Goal: Information Seeking & Learning: Compare options

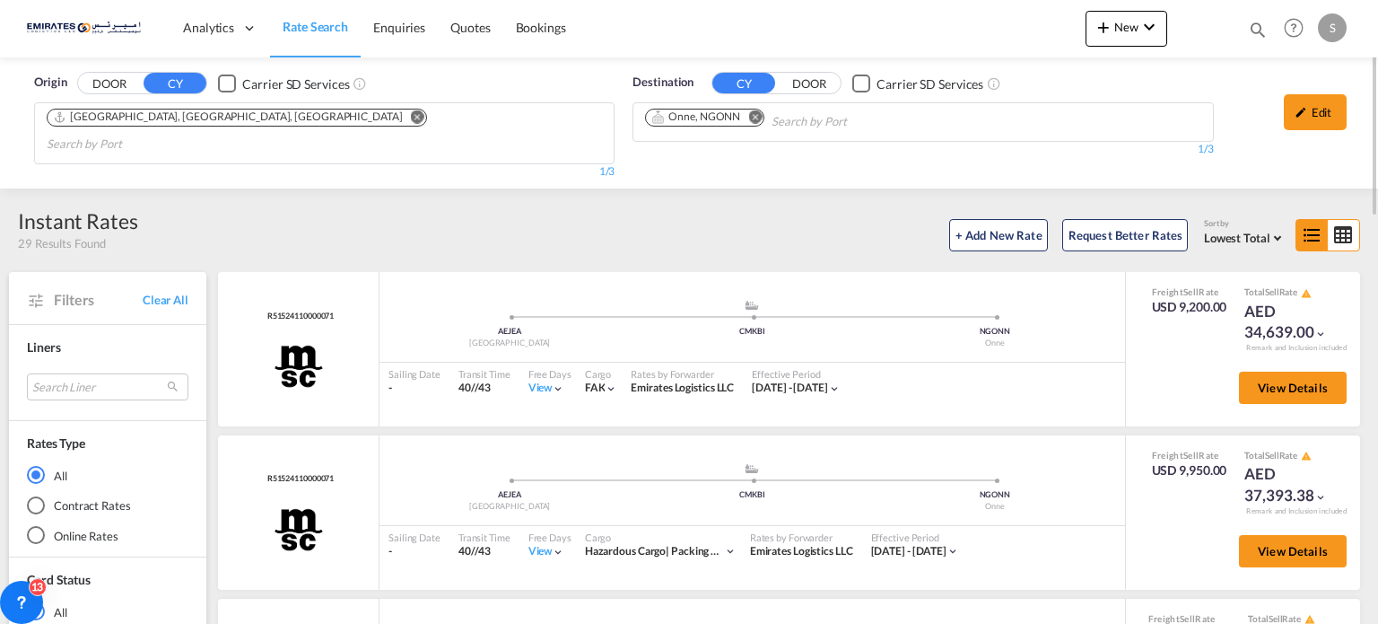
click at [763, 118] on button "Remove" at bounding box center [750, 118] width 27 height 18
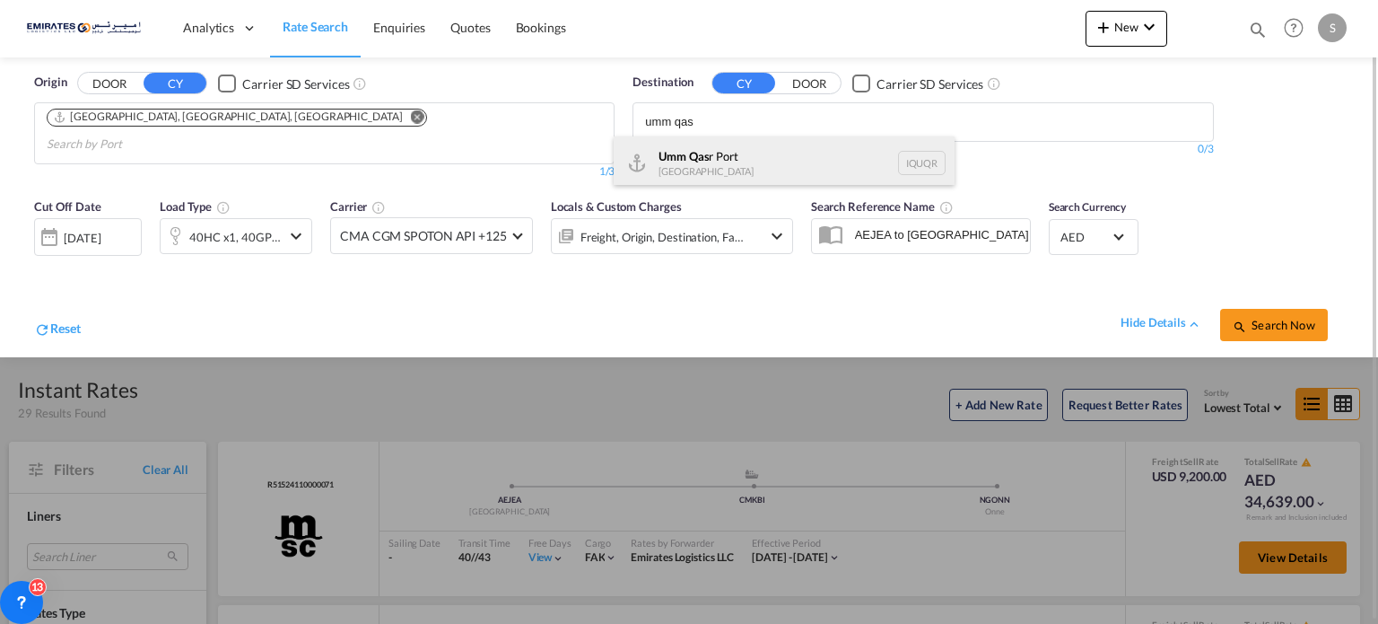
type input "umm qas"
click at [683, 170] on div "Umm Qas r [GEOGRAPHIC_DATA] [GEOGRAPHIC_DATA]" at bounding box center [784, 163] width 341 height 54
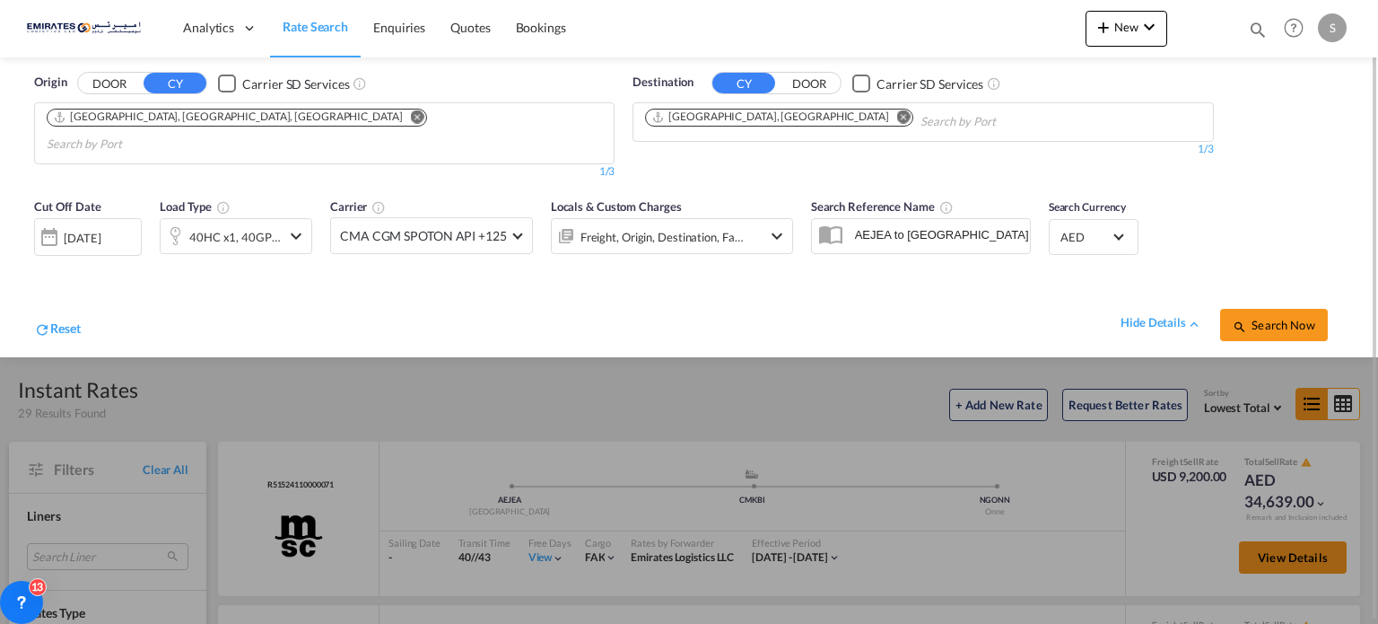
click at [104, 223] on div "[DATE]" at bounding box center [88, 237] width 108 height 38
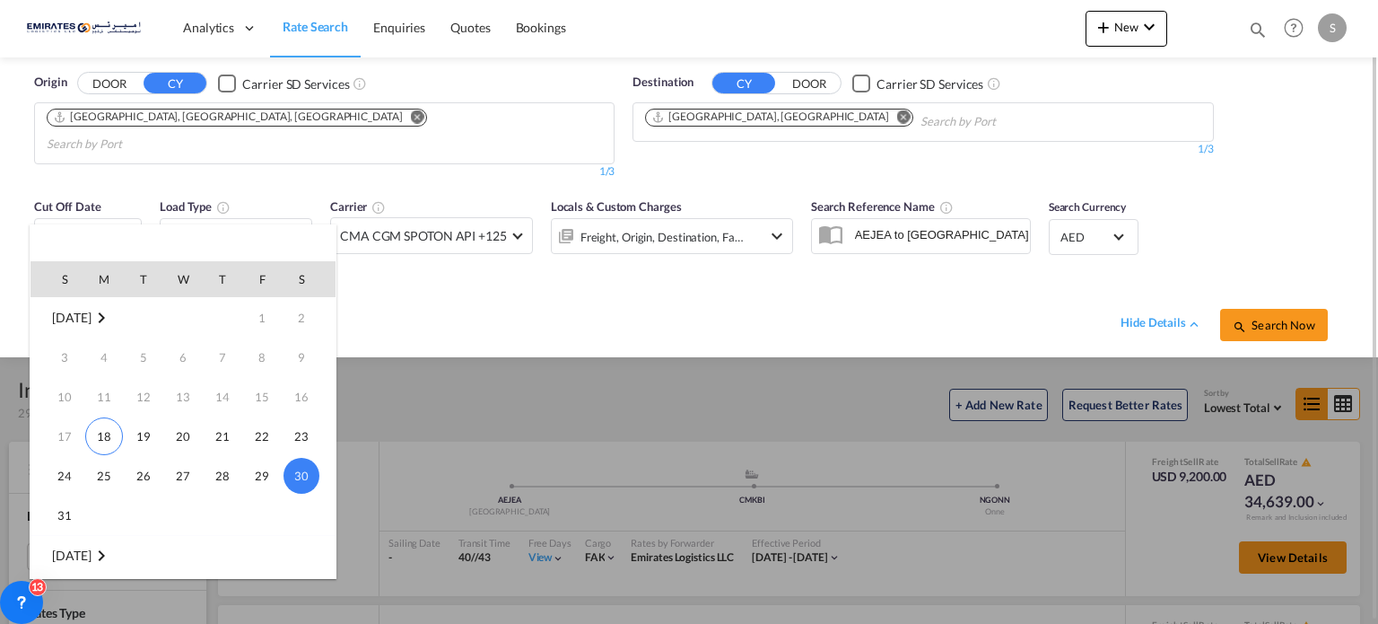
click at [297, 484] on span "30" at bounding box center [302, 476] width 36 height 36
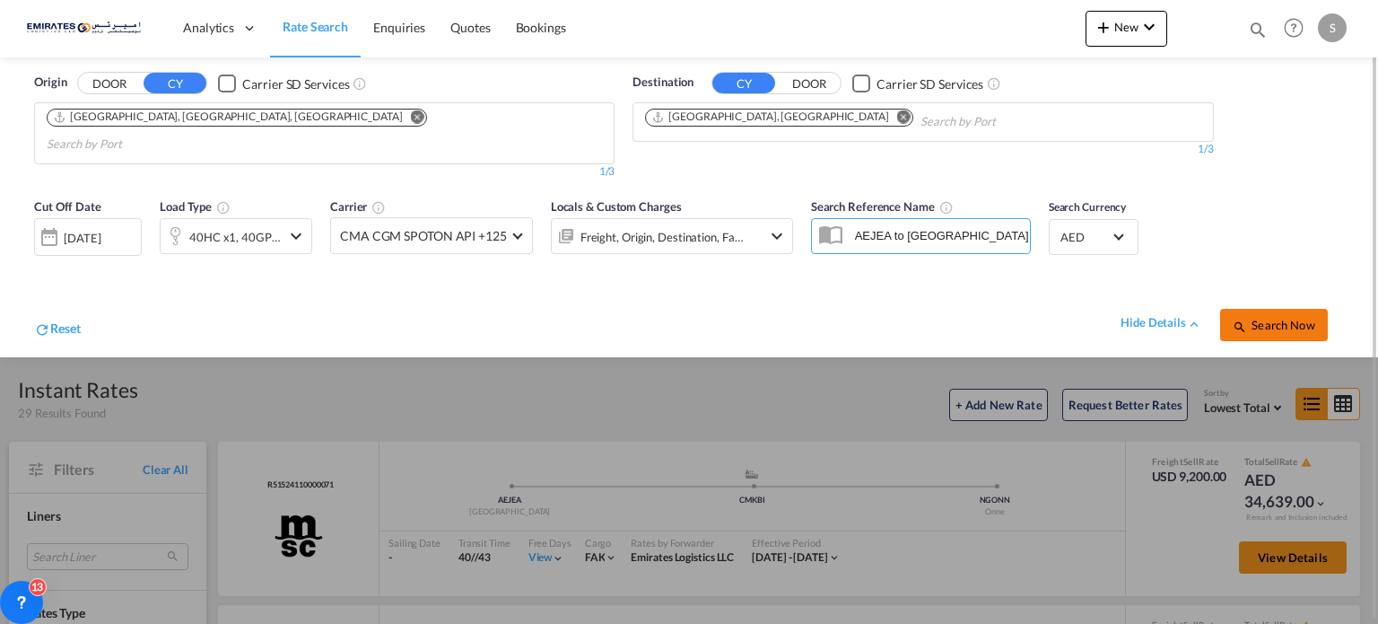
click at [1263, 318] on span "Search Now" at bounding box center [1274, 325] width 82 height 14
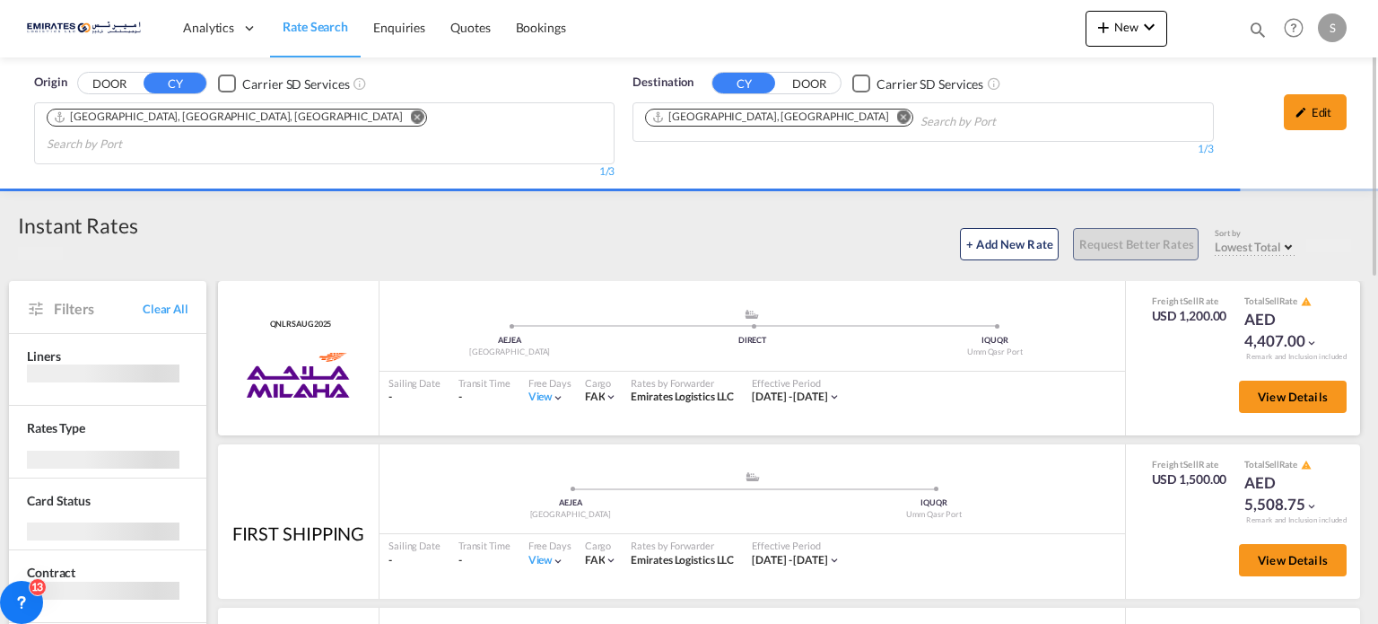
click at [546, 389] on div "View" at bounding box center [546, 396] width 37 height 15
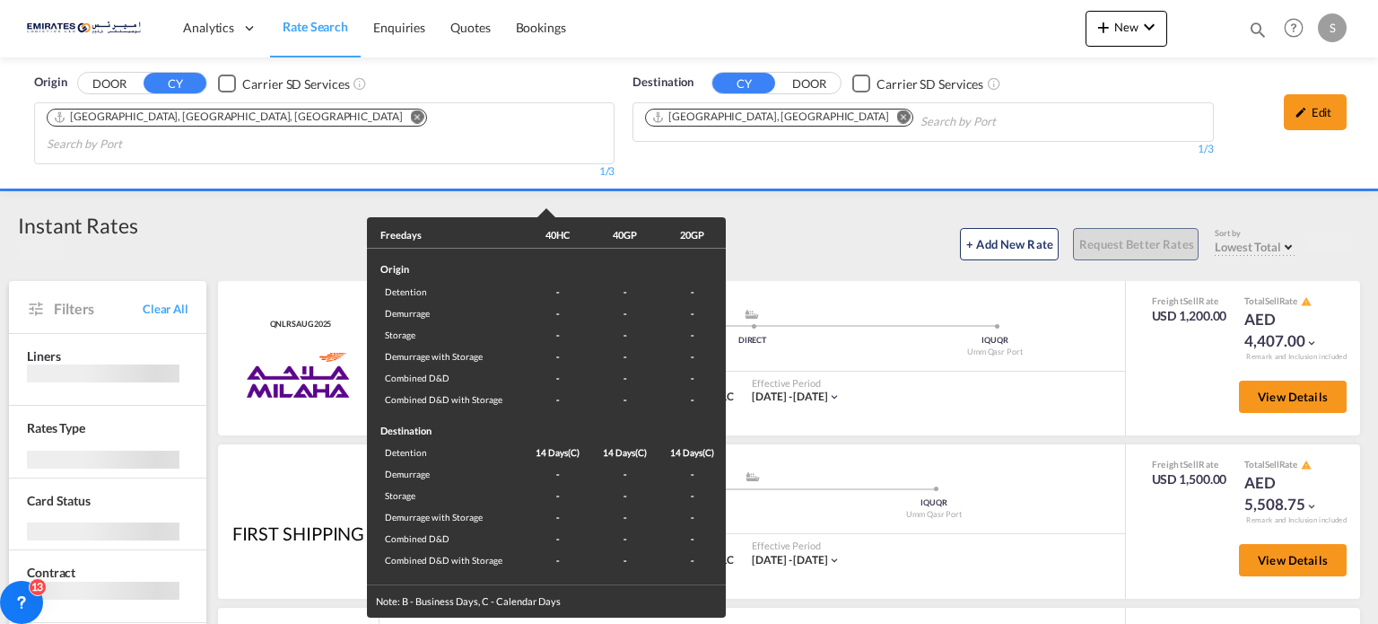
click at [1248, 364] on div "Freedays 40HC 40GP 20GP Origin Detention - - - Demurrage - - - Storage - - - De…" at bounding box center [689, 312] width 1378 height 624
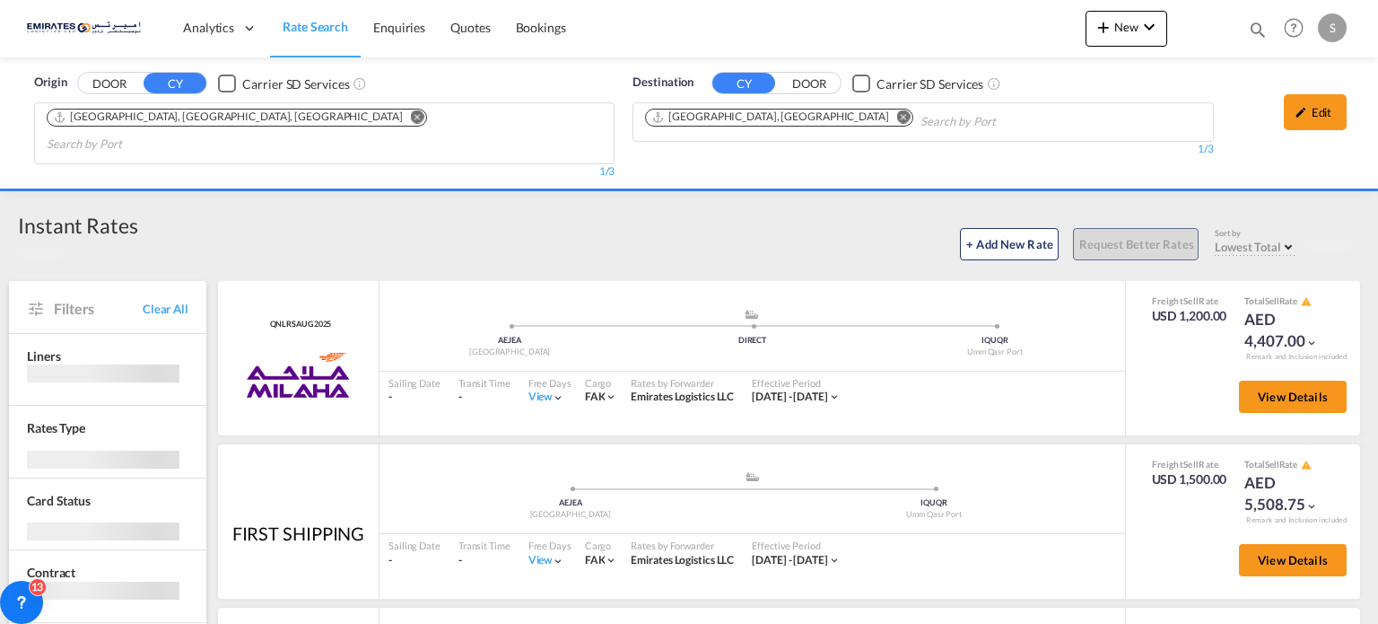
click at [1248, 380] on button "View Details" at bounding box center [1293, 396] width 108 height 32
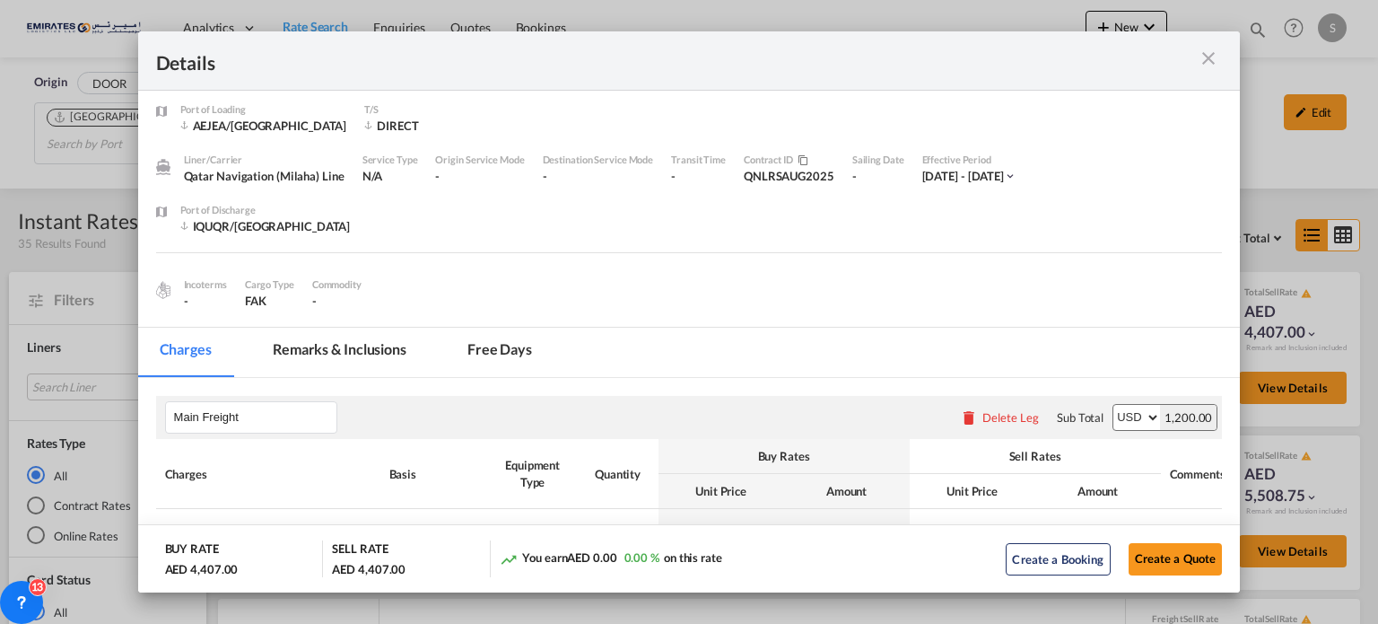
scroll to position [251, 0]
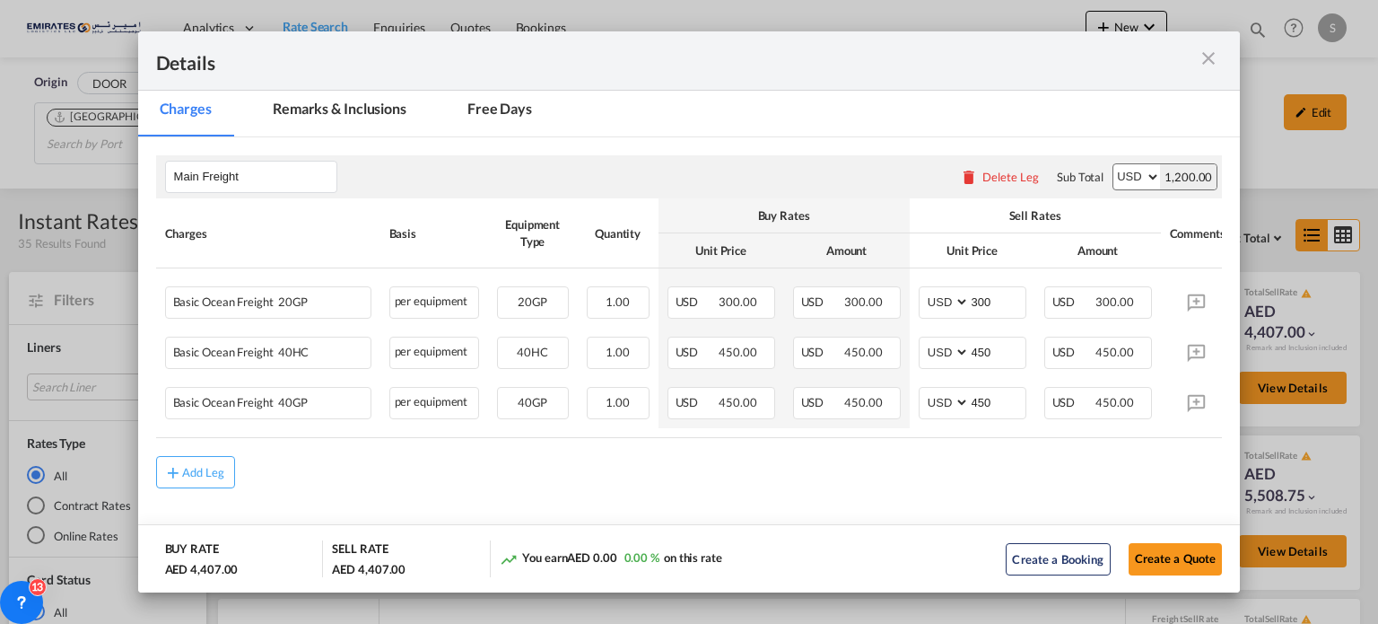
click at [1222, 52] on div "Details" at bounding box center [689, 60] width 1103 height 59
click at [1209, 60] on md-icon "icon-close m-3 fg-AAA8AD cursor" at bounding box center [1209, 59] width 22 height 22
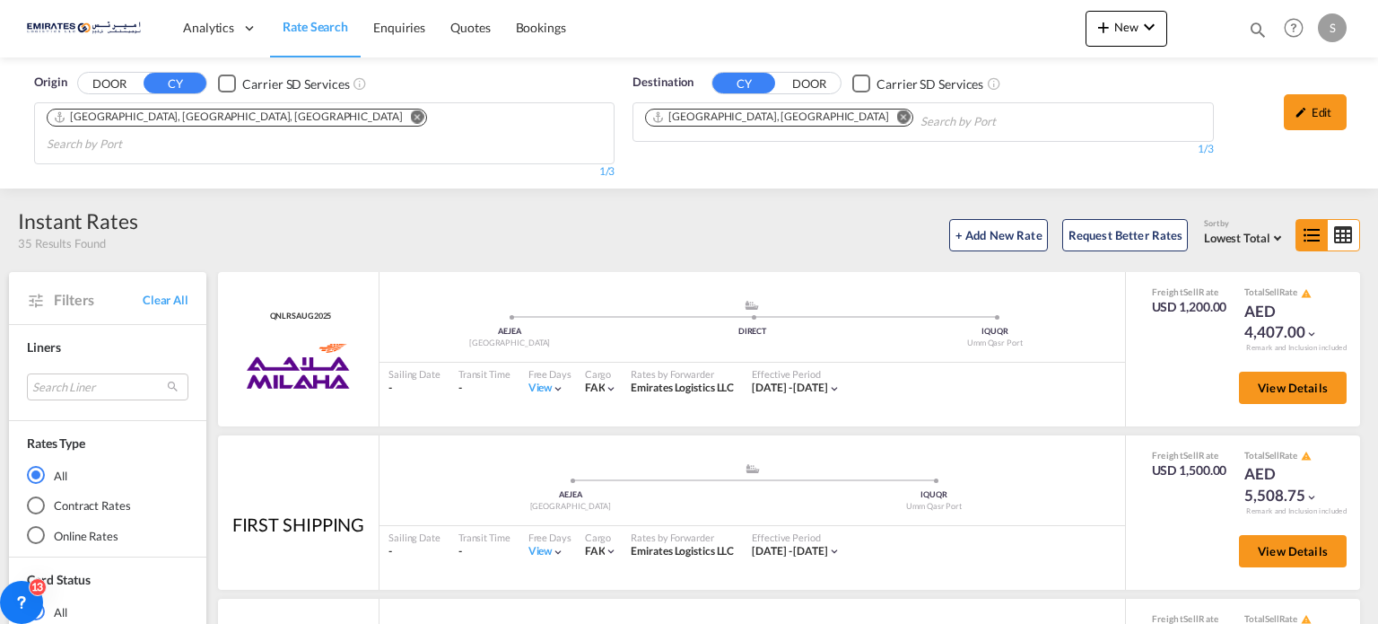
scroll to position [90, 0]
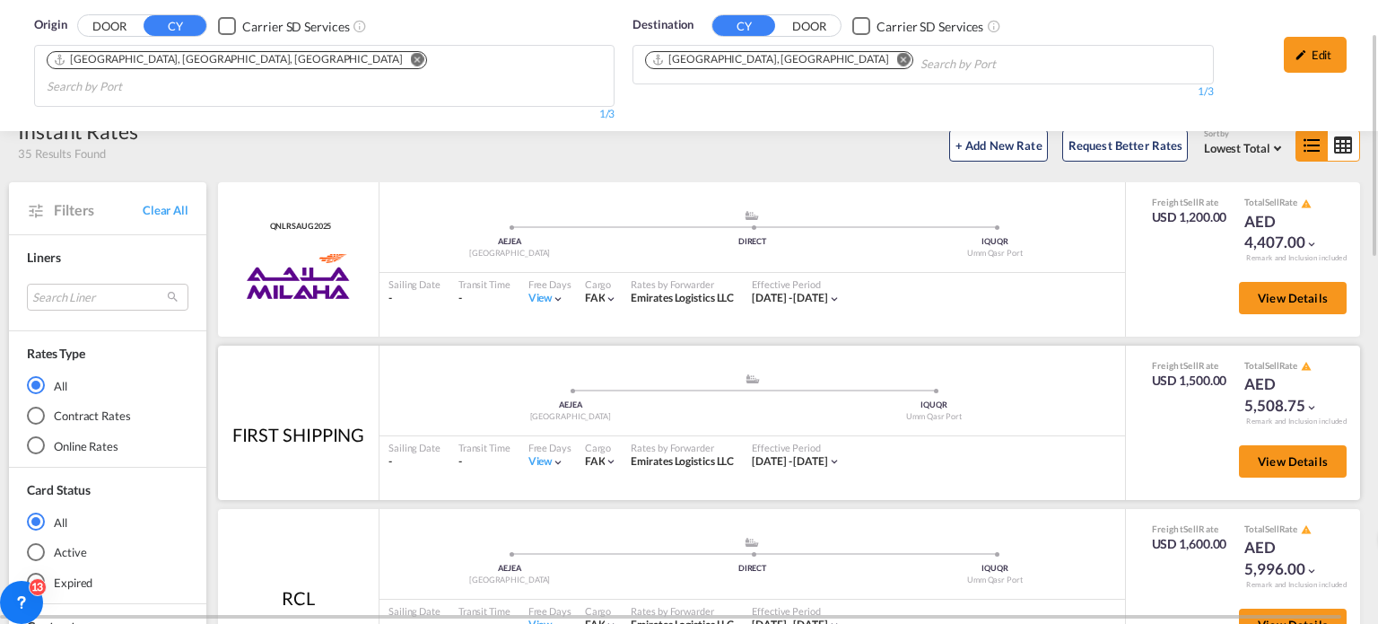
click at [534, 454] on div "View" at bounding box center [546, 461] width 37 height 15
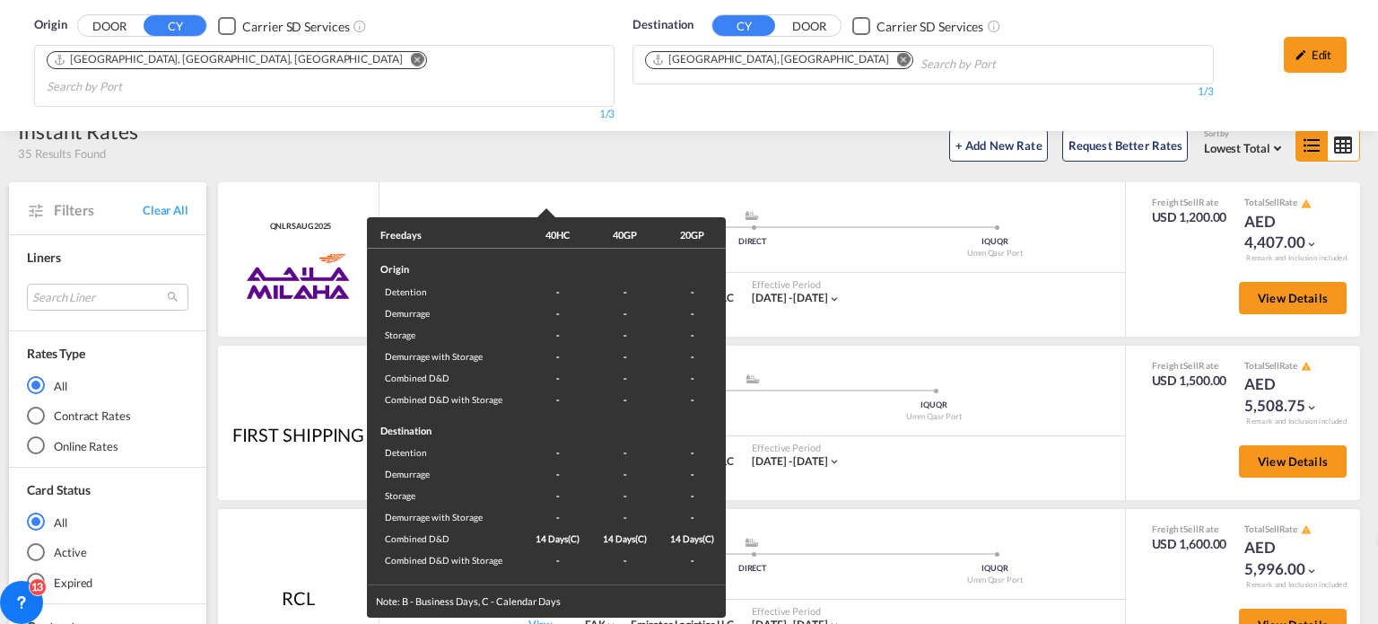
click at [954, 450] on div "Freedays 40HC 40GP 20GP Origin Detention - - - Demurrage - - - Storage - - - De…" at bounding box center [689, 312] width 1378 height 624
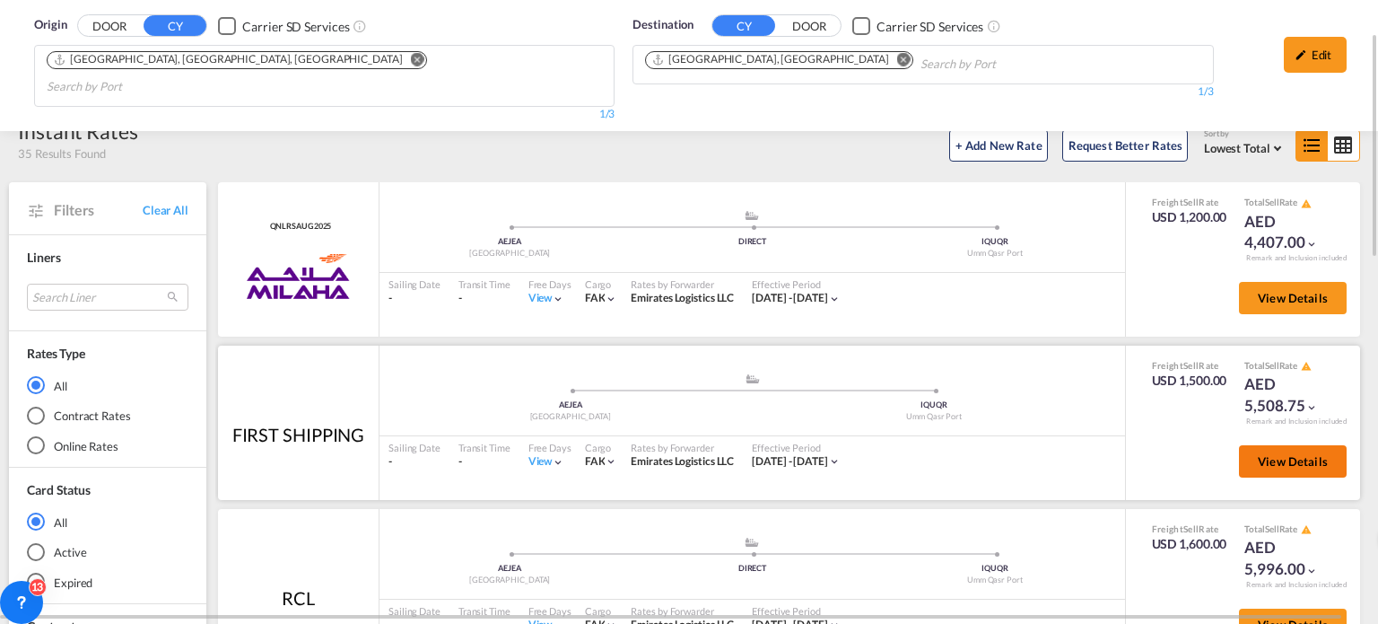
click at [1260, 454] on span "View Details" at bounding box center [1293, 461] width 70 height 14
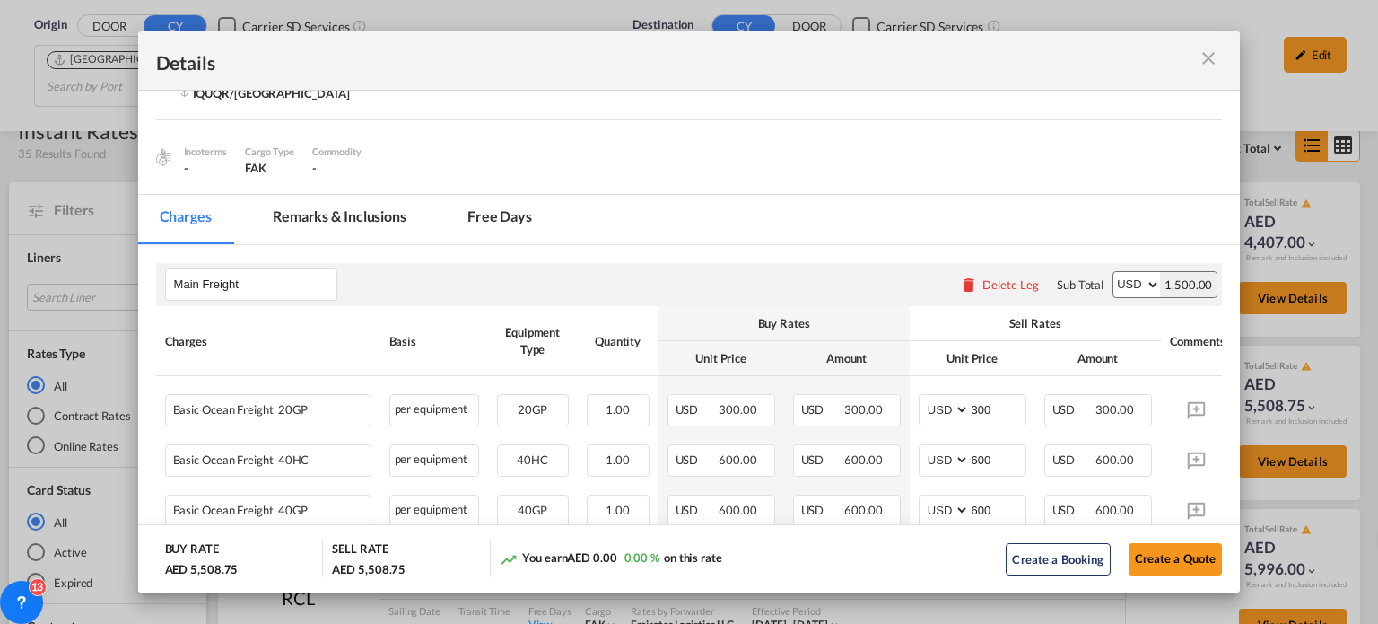
scroll to position [251, 0]
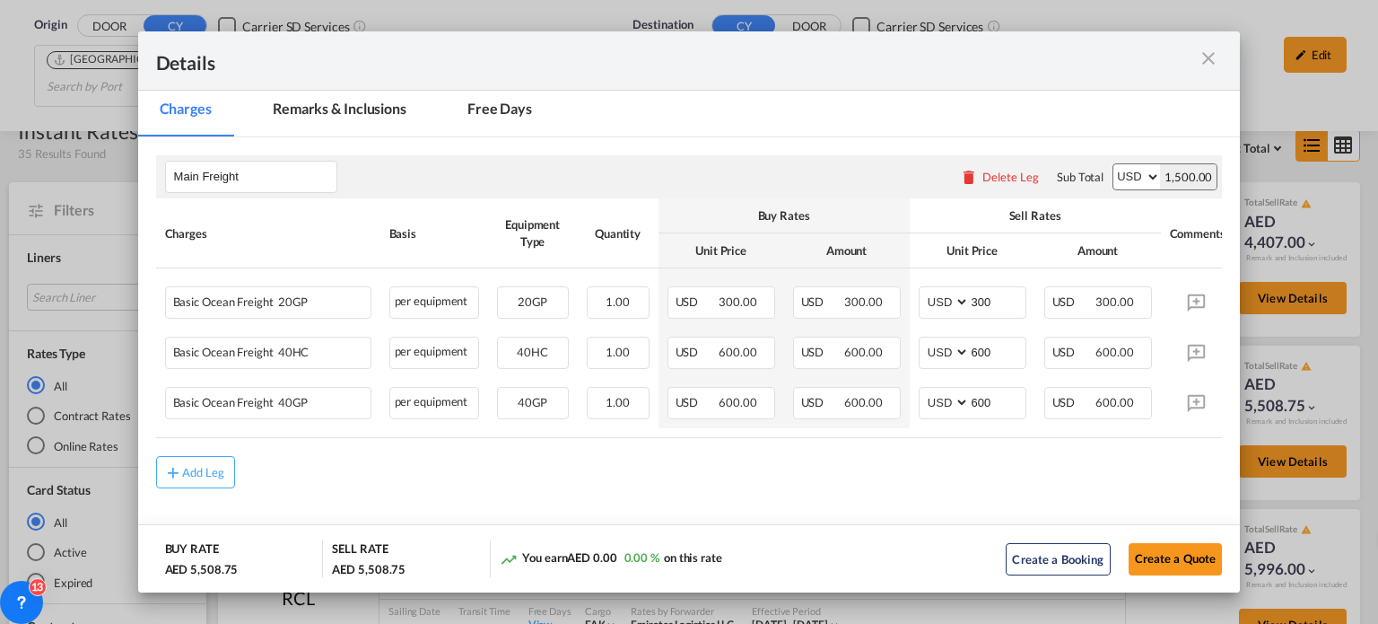
click at [1202, 53] on md-icon "icon-close m-3 fg-AAA8AD cursor" at bounding box center [1209, 59] width 22 height 22
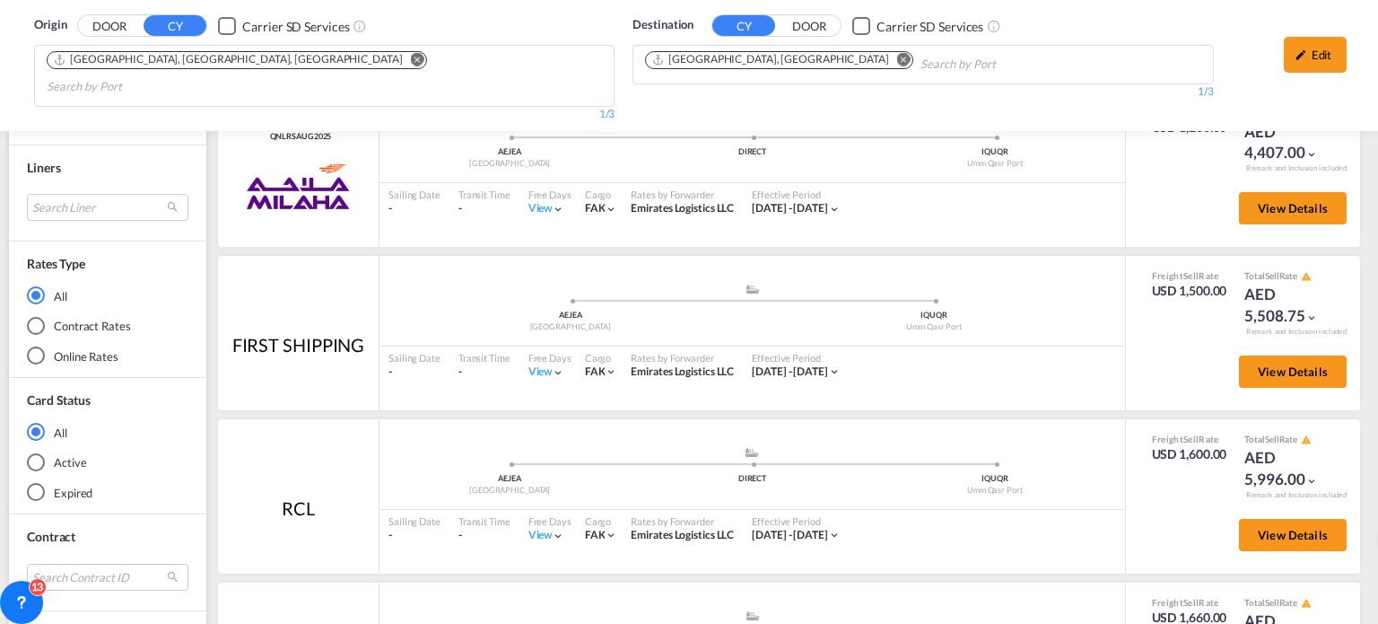
scroll to position [359, 0]
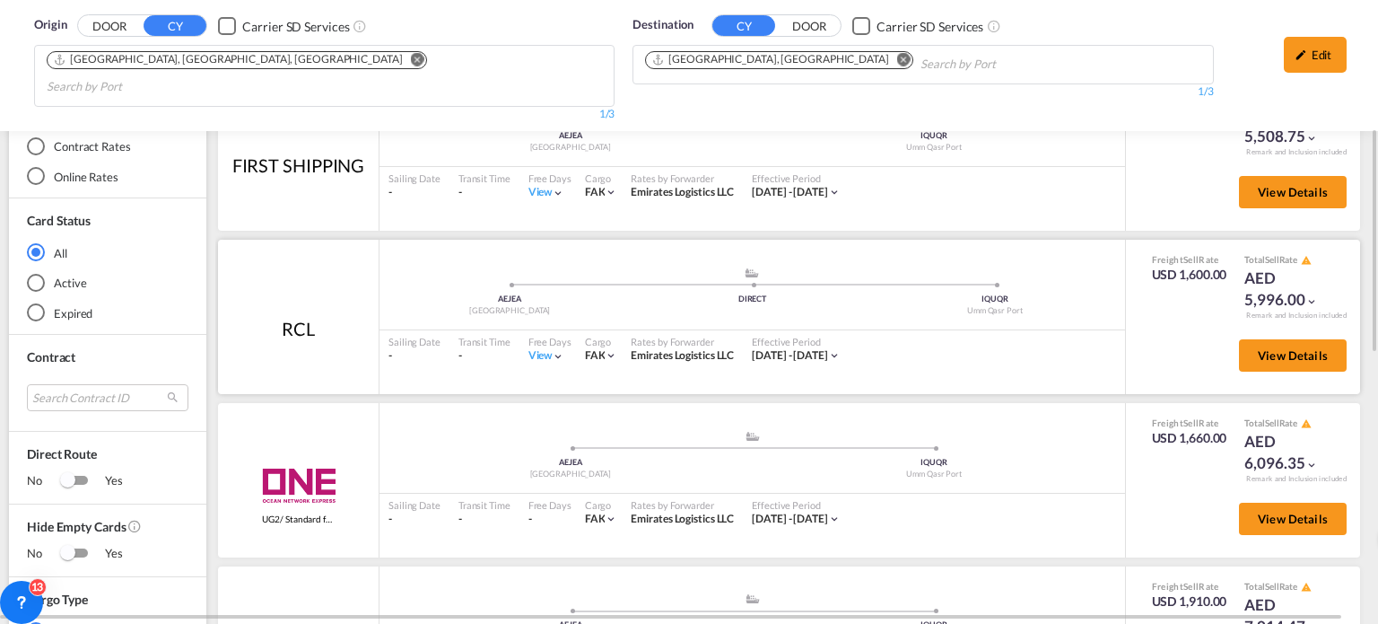
click at [530, 348] on div "View" at bounding box center [546, 355] width 37 height 15
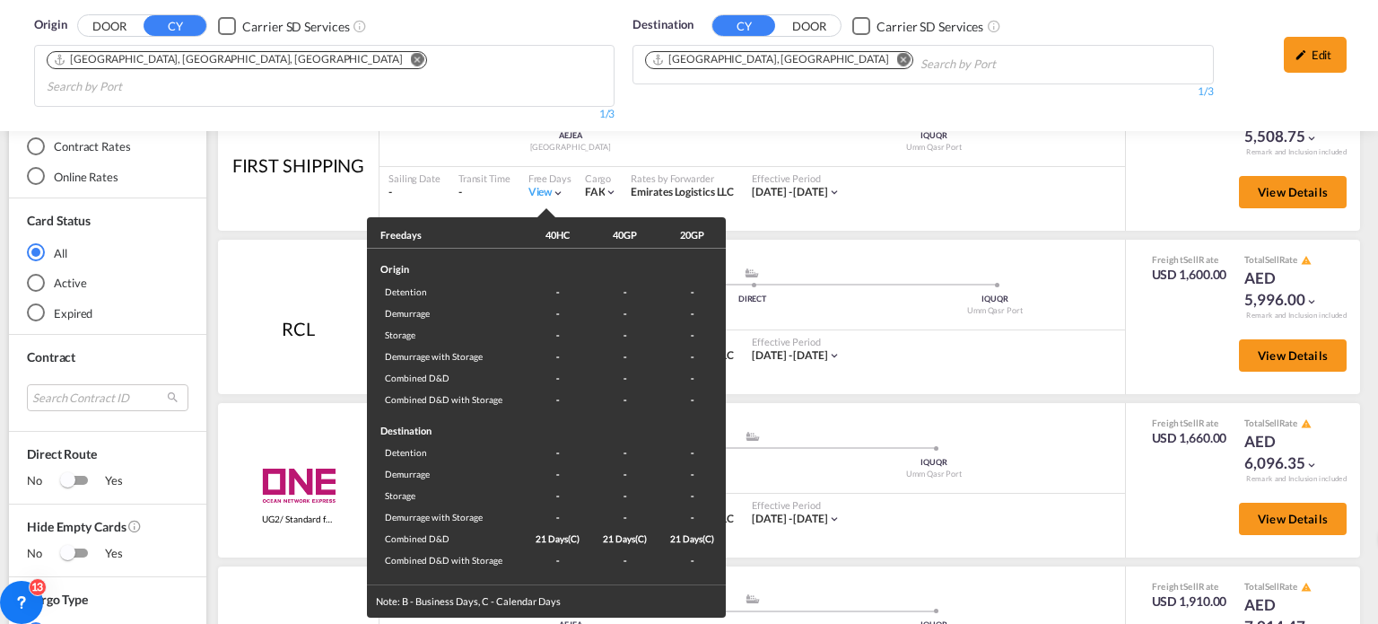
click at [890, 359] on div "Freedays 40HC 40GP 20GP Origin Detention - - - Demurrage - - - Storage - - - De…" at bounding box center [689, 312] width 1378 height 624
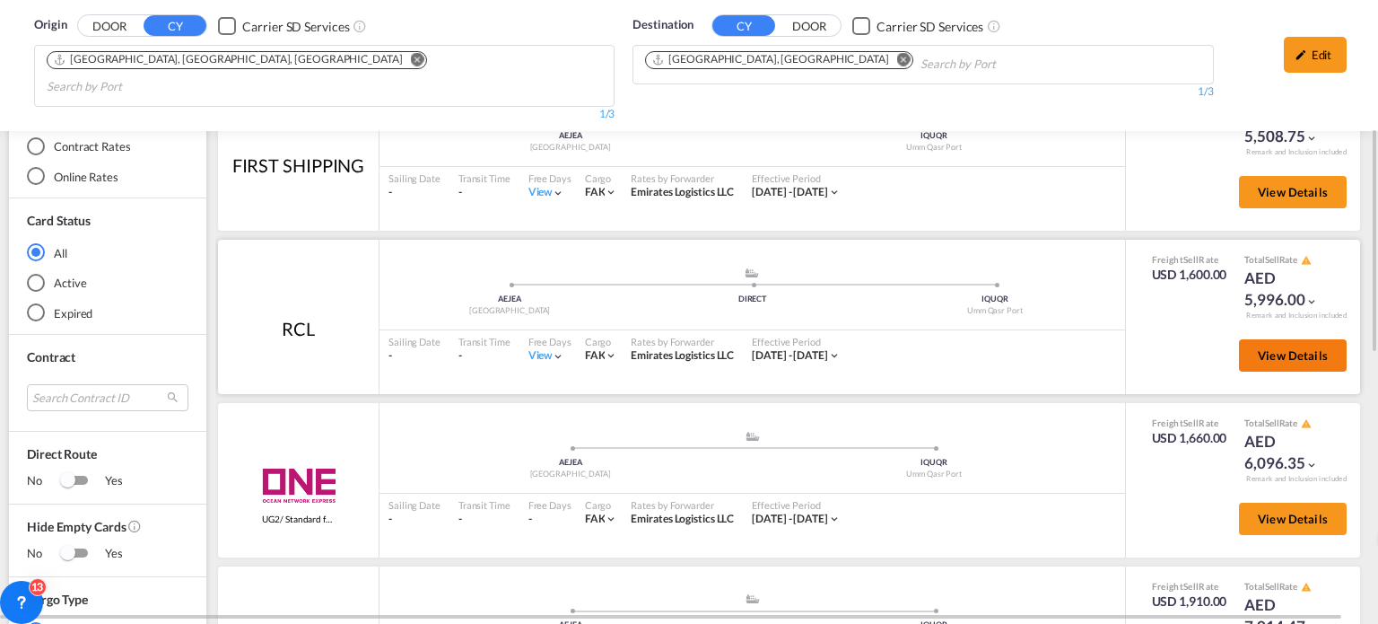
click at [1258, 348] on span "View Details" at bounding box center [1293, 355] width 70 height 14
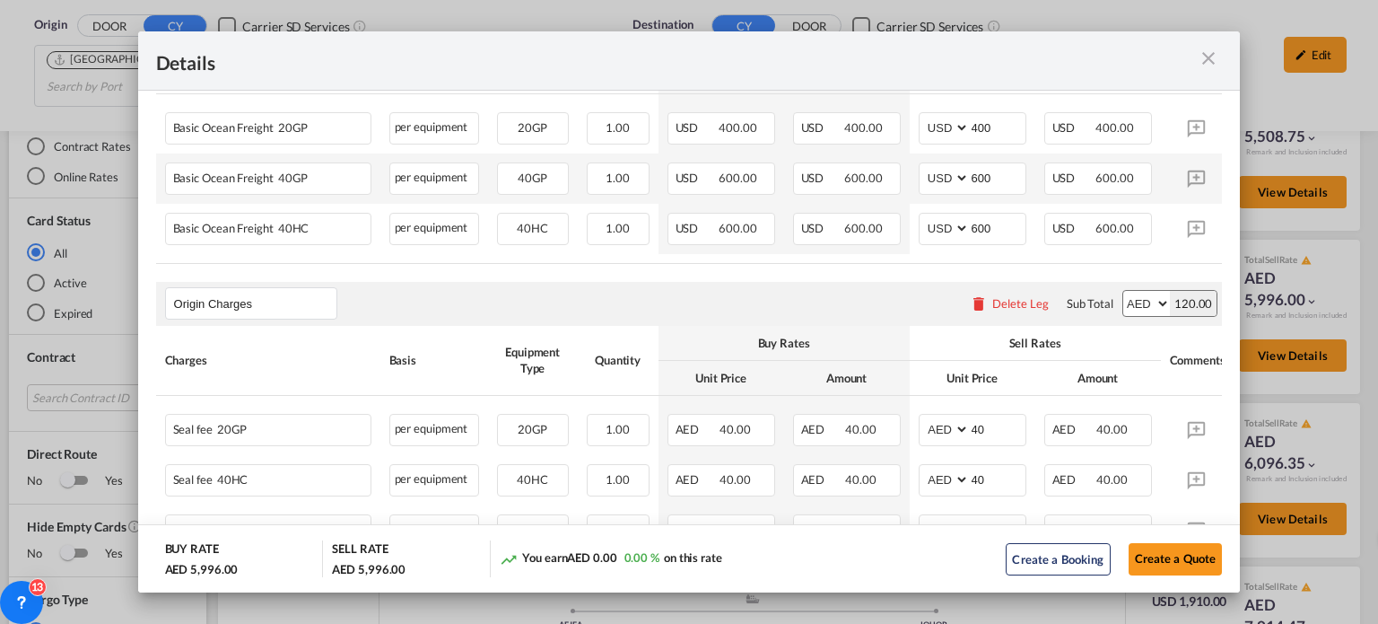
scroll to position [449, 0]
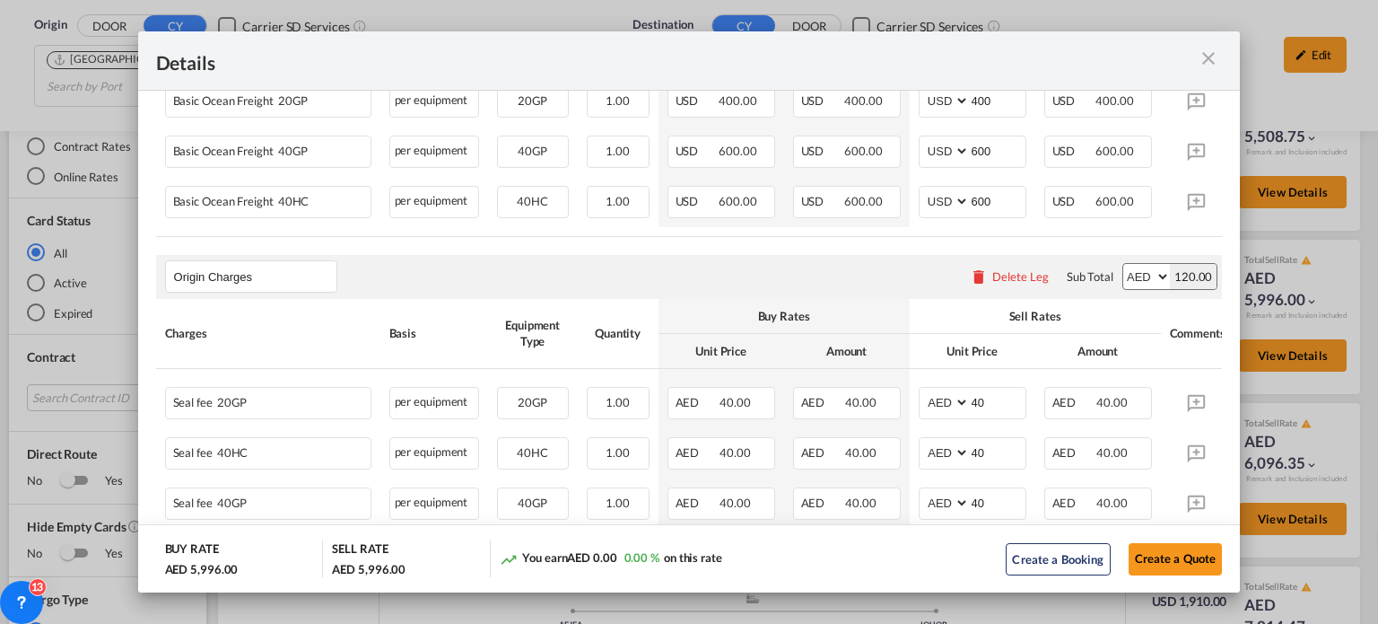
click at [1210, 61] on md-icon "icon-close m-3 fg-AAA8AD cursor" at bounding box center [1209, 59] width 22 height 22
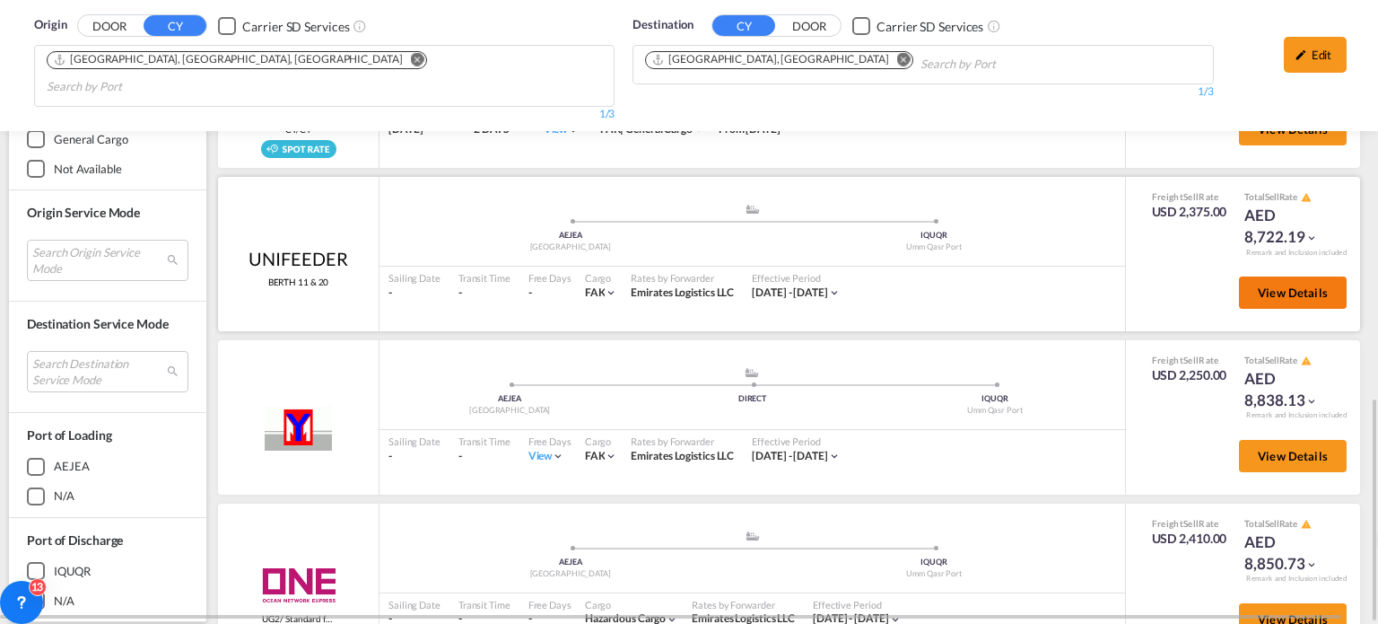
click at [1281, 276] on button "View Details" at bounding box center [1293, 292] width 108 height 32
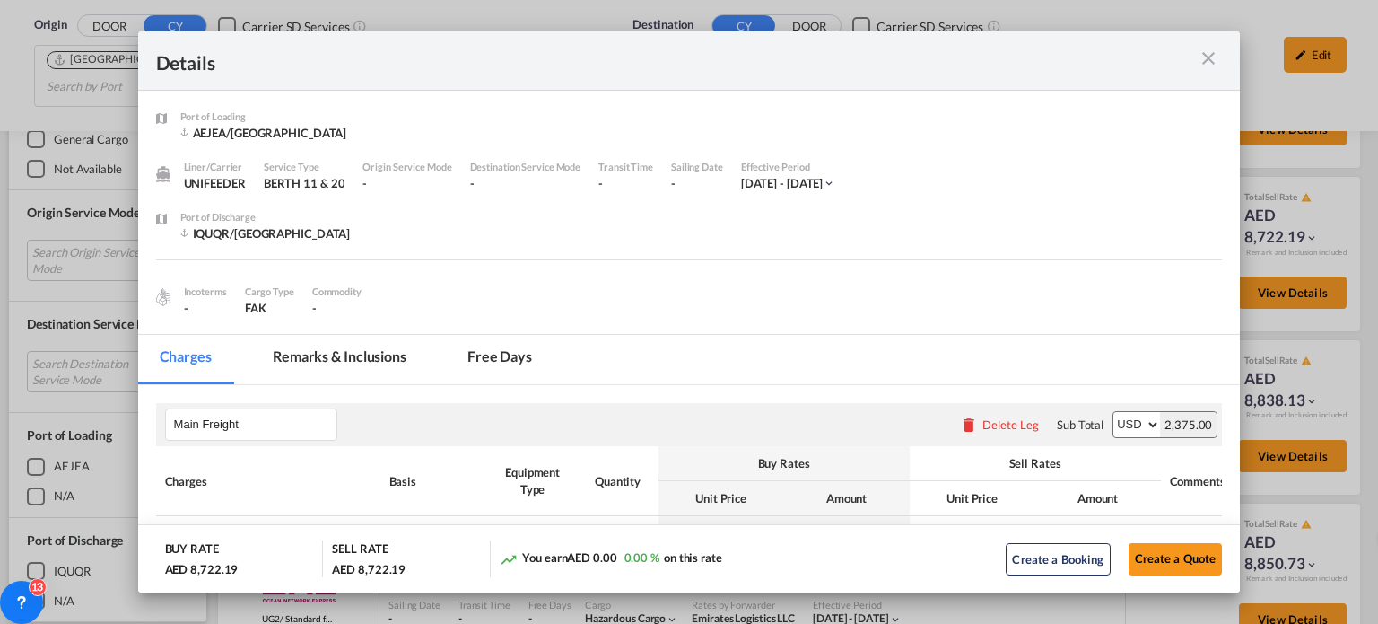
scroll to position [251, 0]
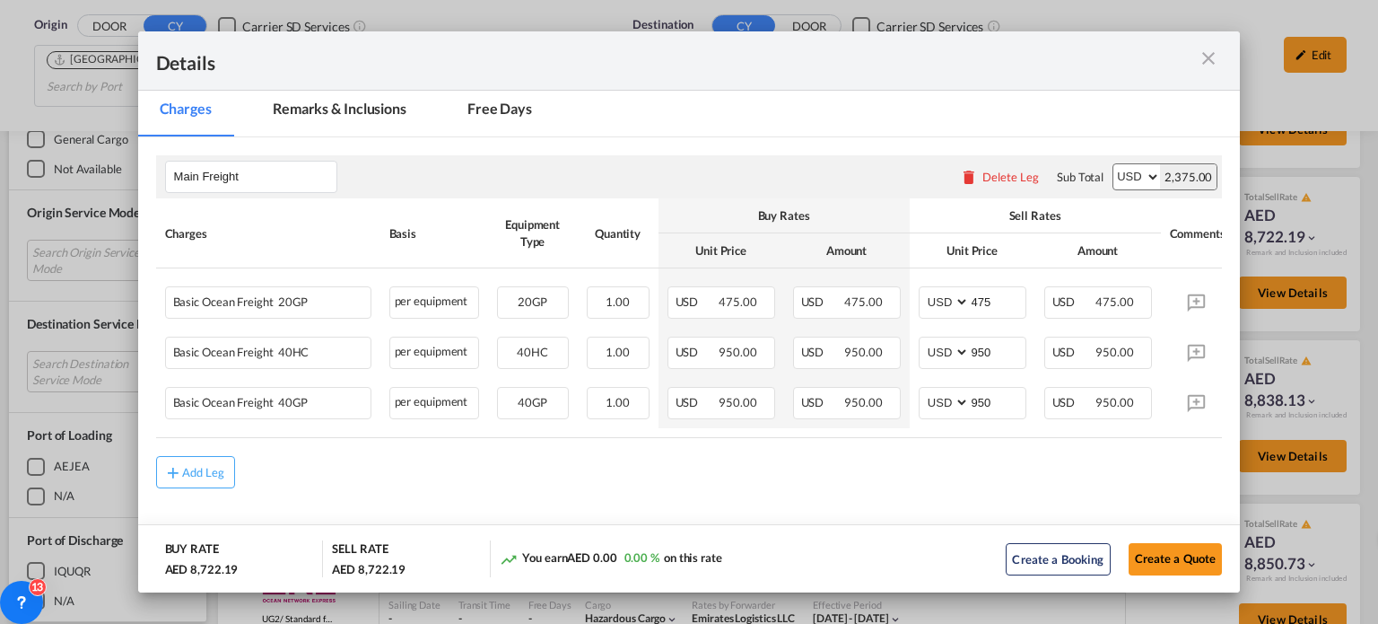
click at [1202, 57] on md-icon "icon-close m-3 fg-AAA8AD cursor" at bounding box center [1209, 59] width 22 height 22
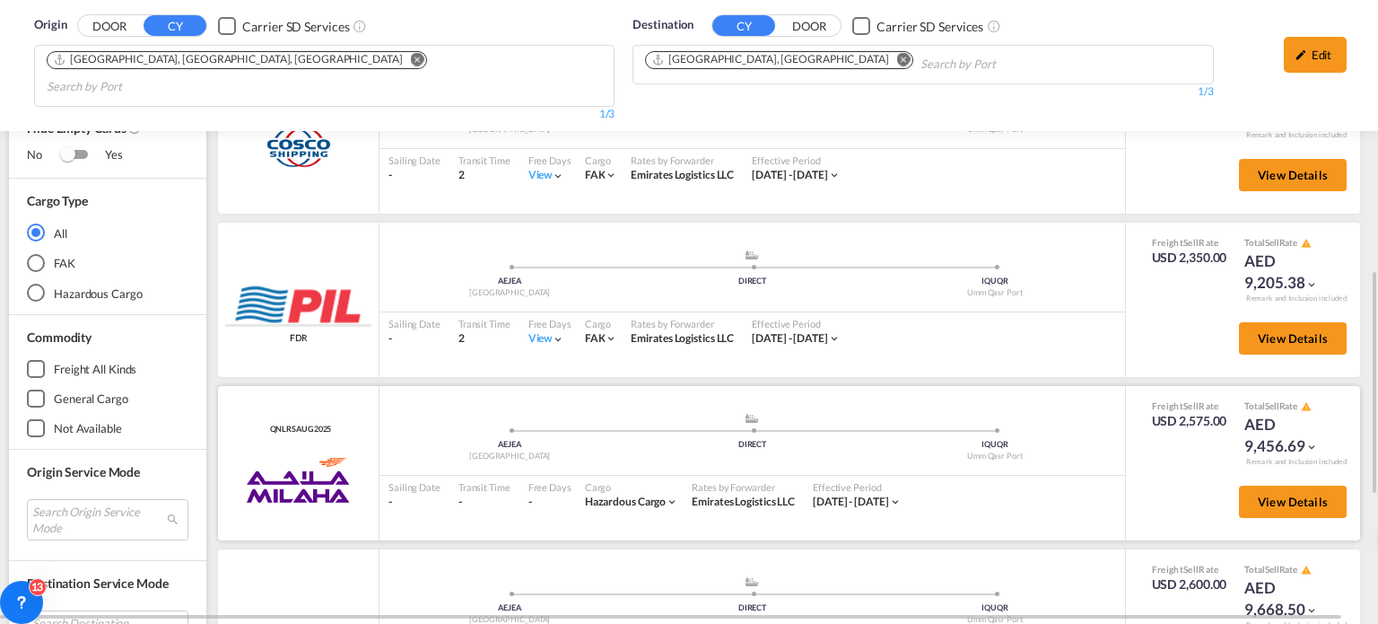
scroll to position [668, 0]
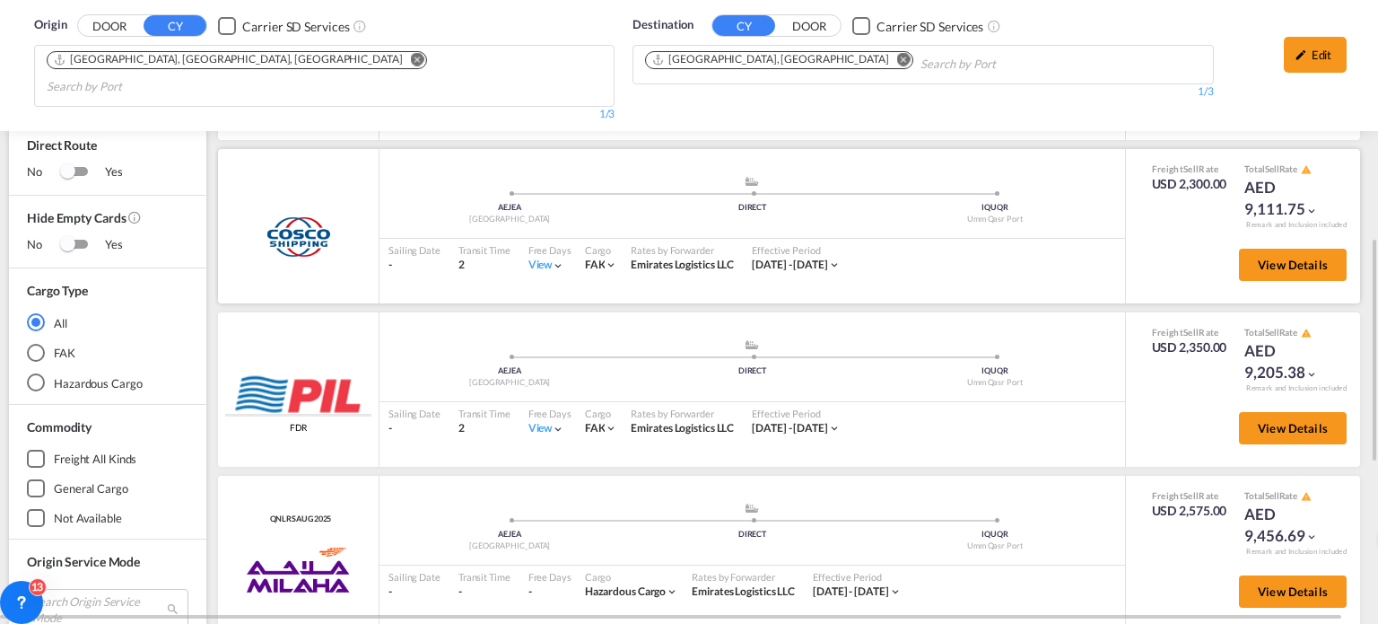
click at [543, 258] on div "View" at bounding box center [546, 265] width 37 height 15
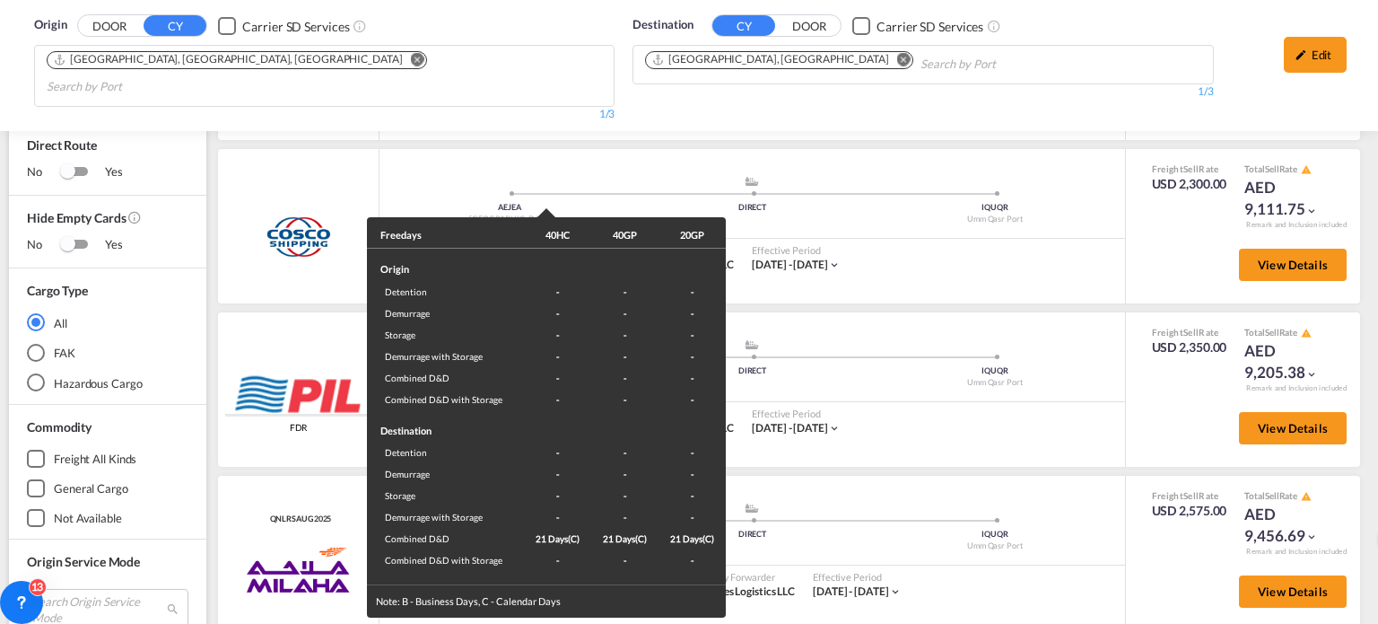
click at [938, 245] on div "Freedays 40HC 40GP 20GP Origin Detention - - - Demurrage - - - Storage - - - De…" at bounding box center [689, 312] width 1378 height 624
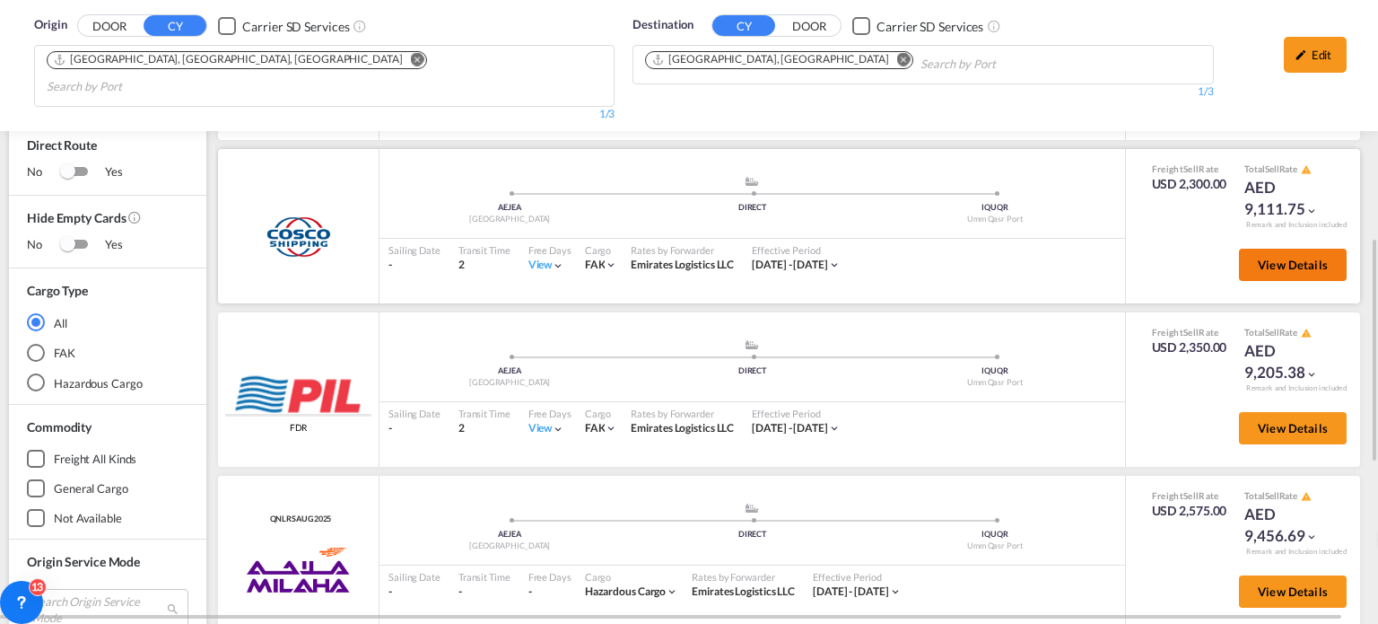
click at [1257, 250] on button "View Details" at bounding box center [1293, 265] width 108 height 32
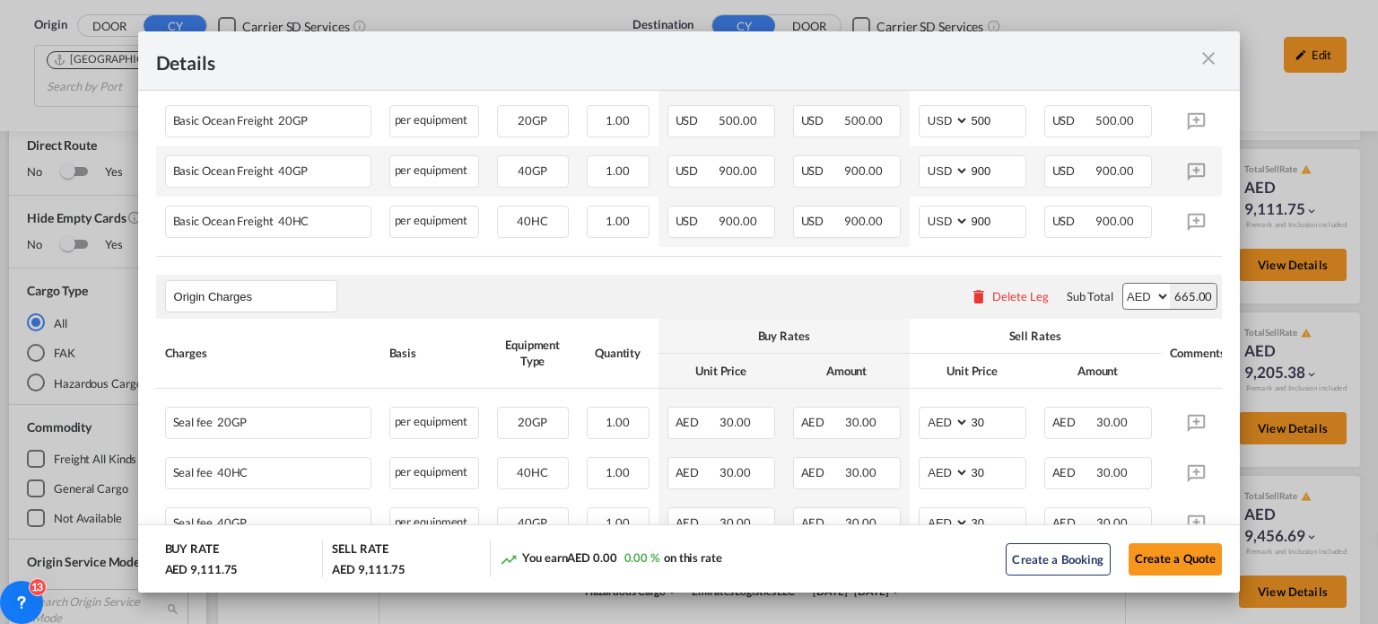
scroll to position [538, 0]
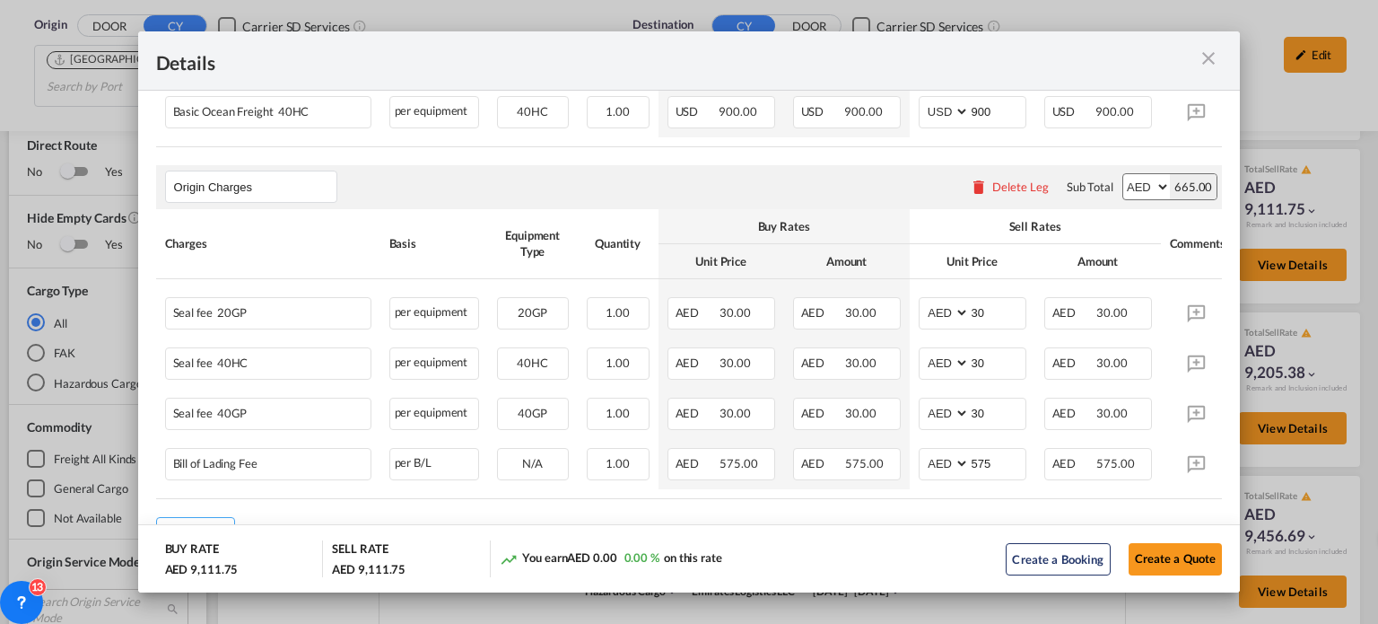
click at [1198, 64] on md-icon "icon-close m-3 fg-AAA8AD cursor" at bounding box center [1209, 59] width 22 height 22
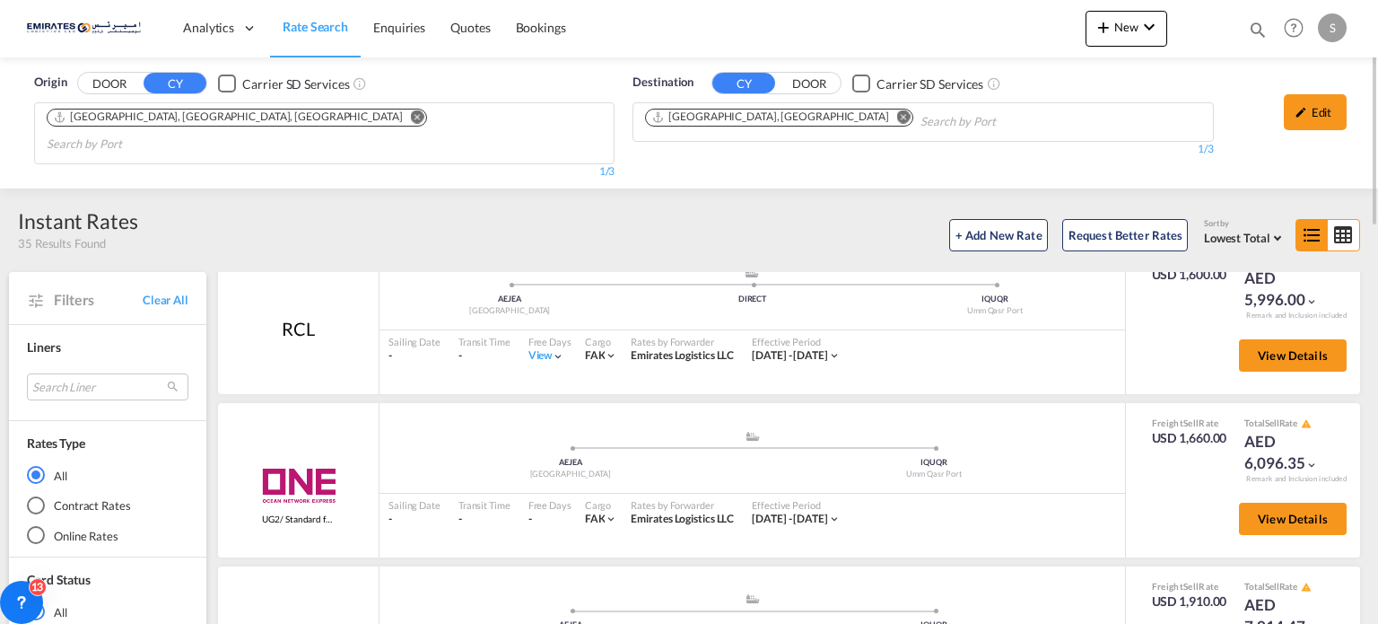
scroll to position [0, 0]
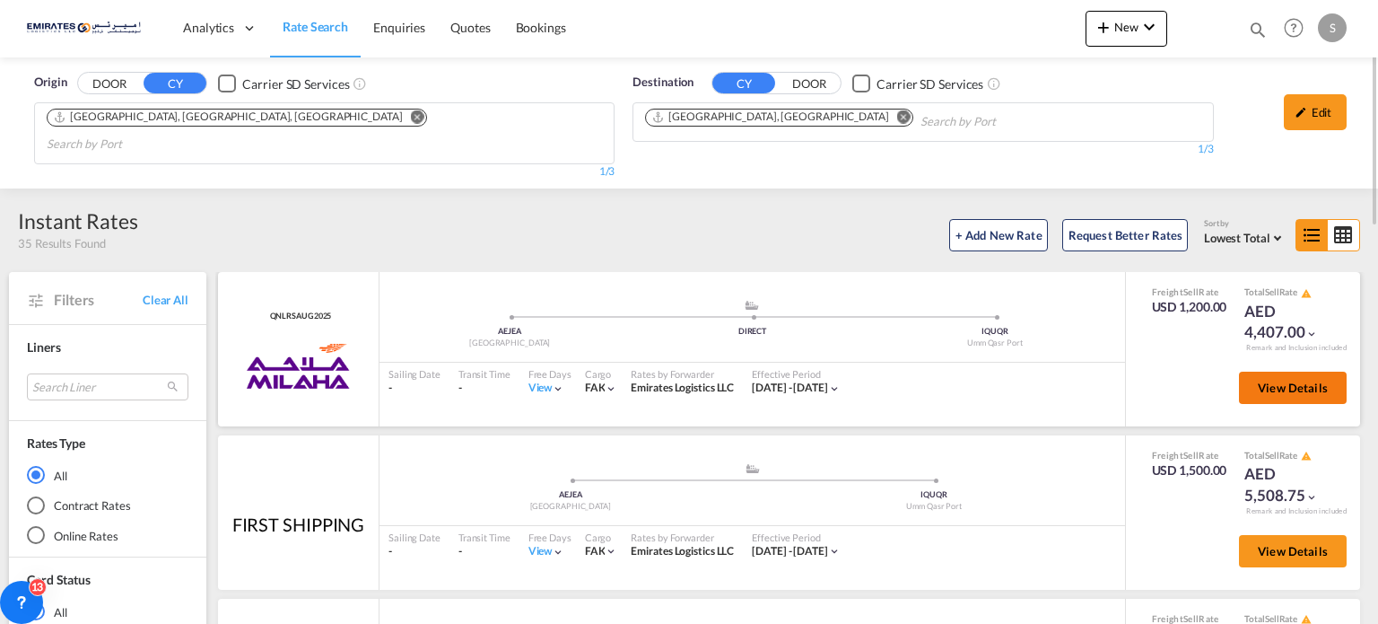
click at [1268, 380] on span "View Details" at bounding box center [1293, 387] width 70 height 14
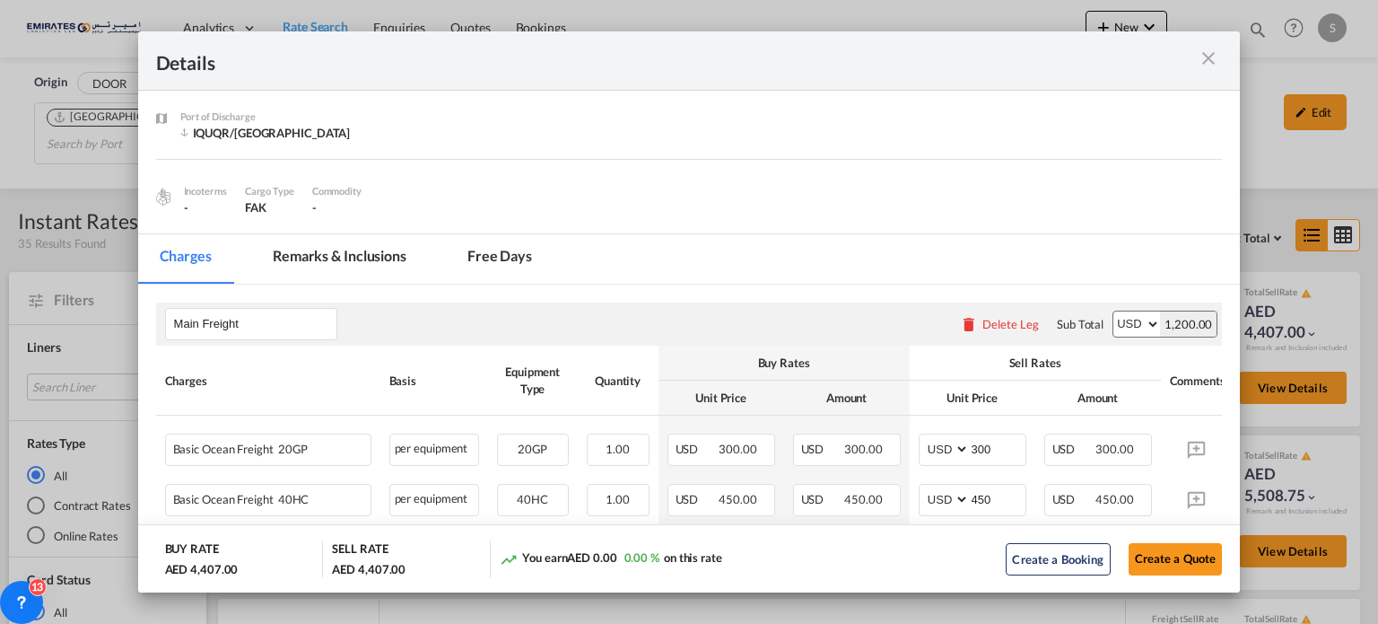
scroll to position [251, 0]
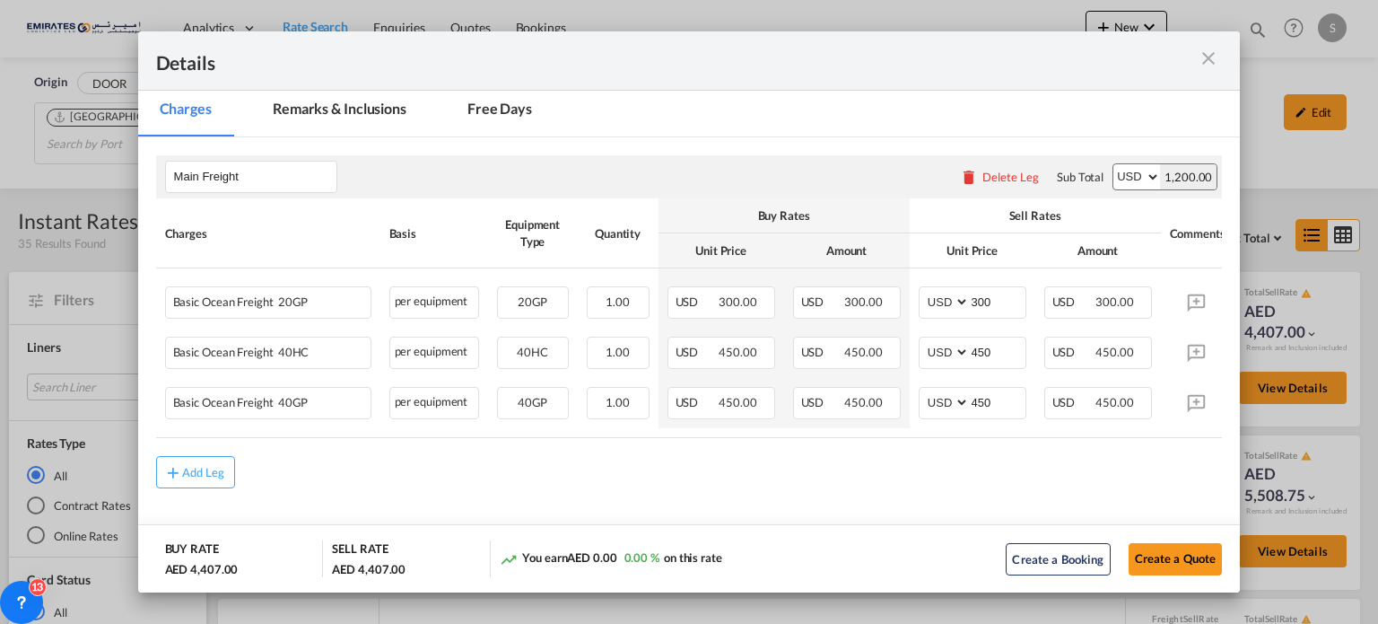
click at [1209, 51] on md-icon "icon-close m-3 fg-AAA8AD cursor" at bounding box center [1209, 59] width 22 height 22
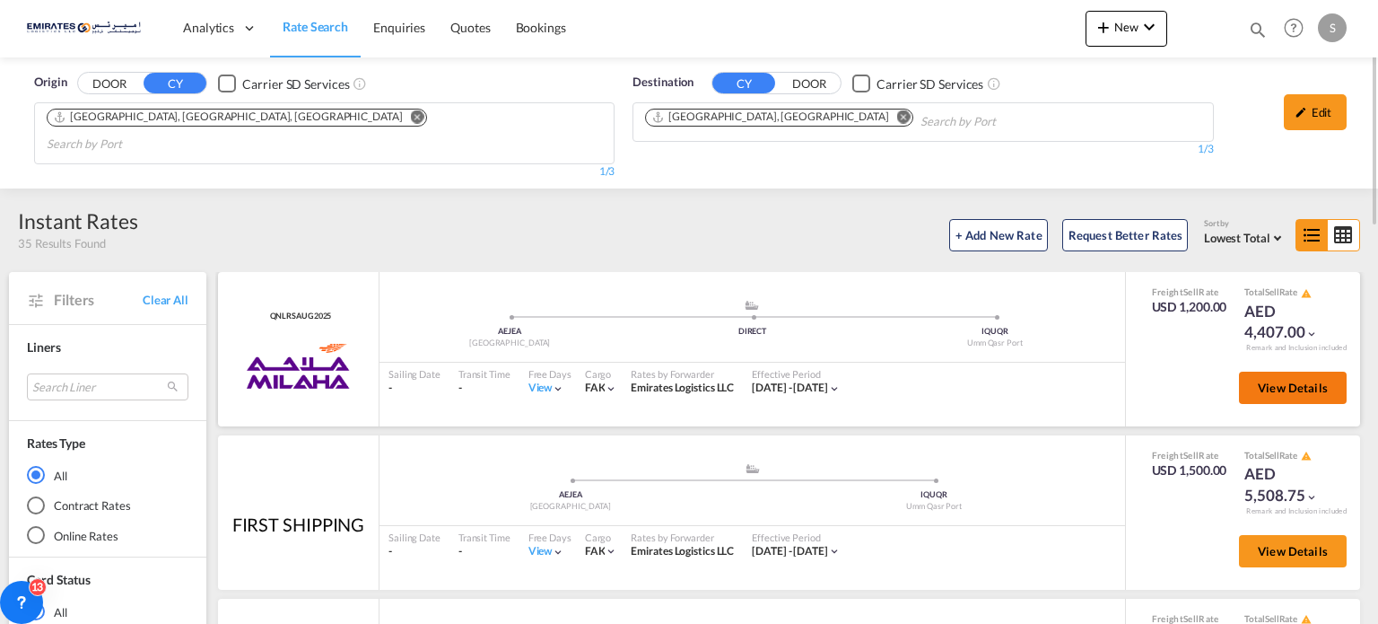
click at [1266, 380] on span "View Details" at bounding box center [1293, 387] width 70 height 14
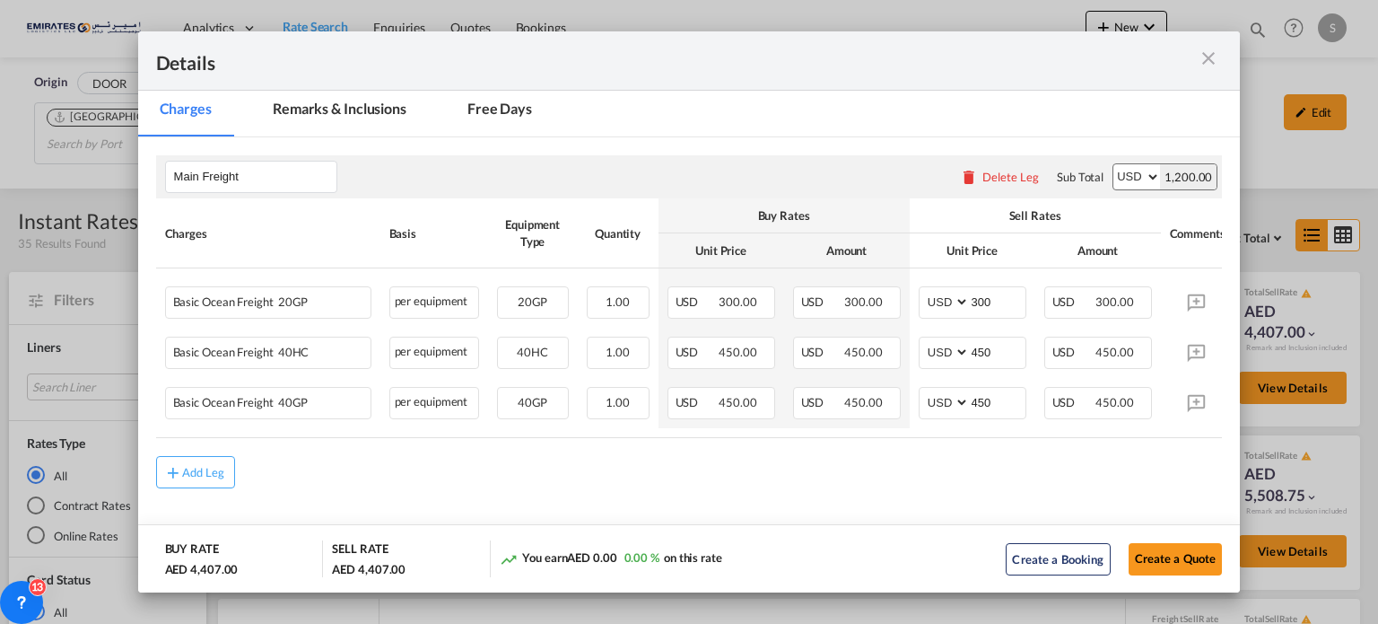
click at [1205, 66] on md-icon "icon-close m-3 fg-AAA8AD cursor" at bounding box center [1209, 59] width 22 height 22
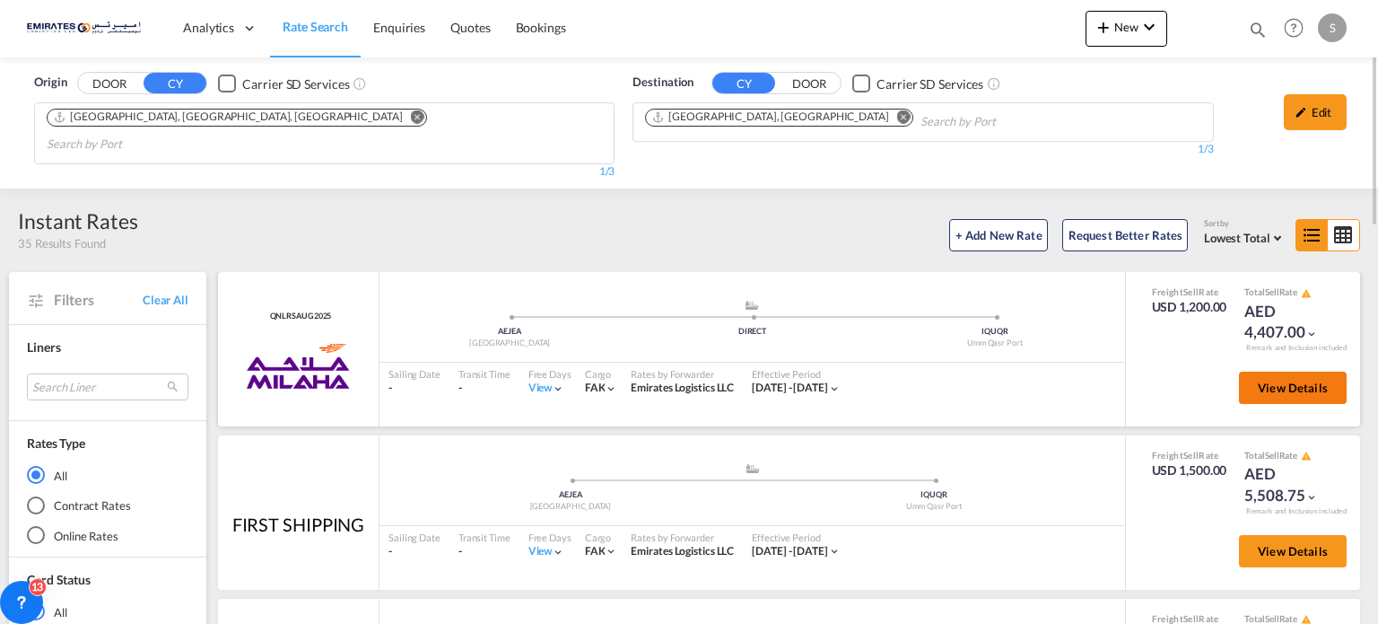
click at [1239, 371] on button "View Details" at bounding box center [1293, 387] width 108 height 32
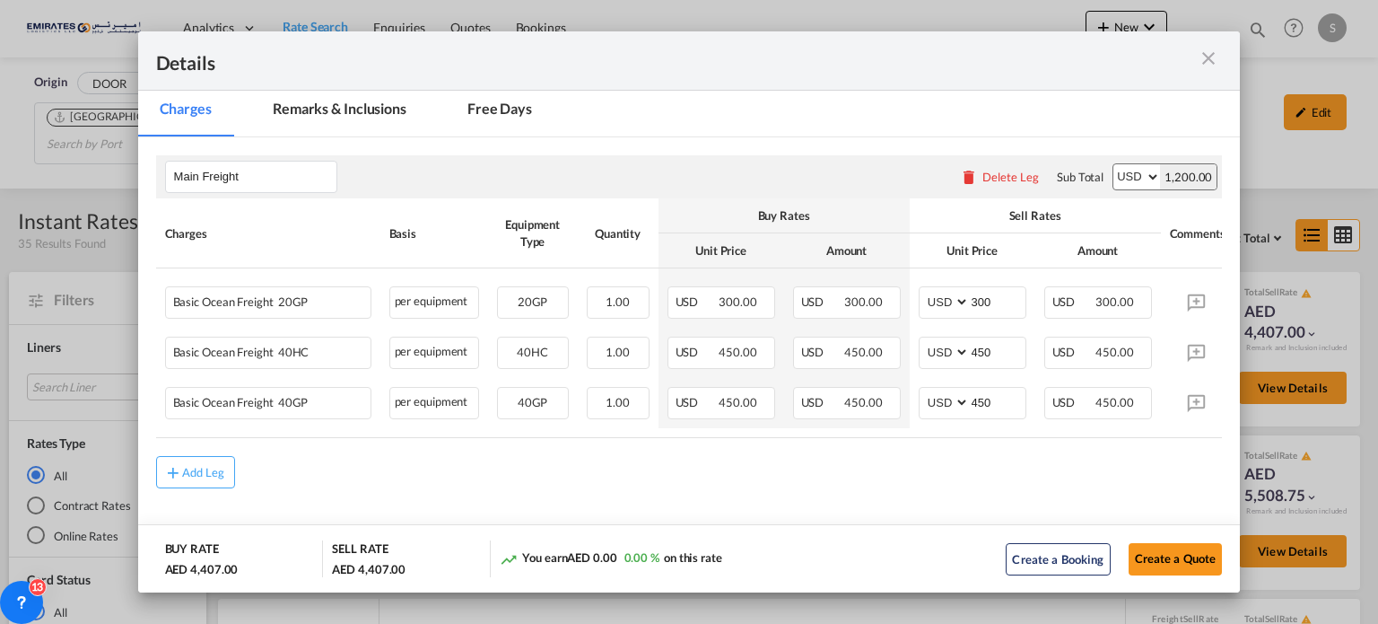
click at [1207, 60] on md-icon "icon-close m-3 fg-AAA8AD cursor" at bounding box center [1209, 59] width 22 height 22
